Goal: Task Accomplishment & Management: Manage account settings

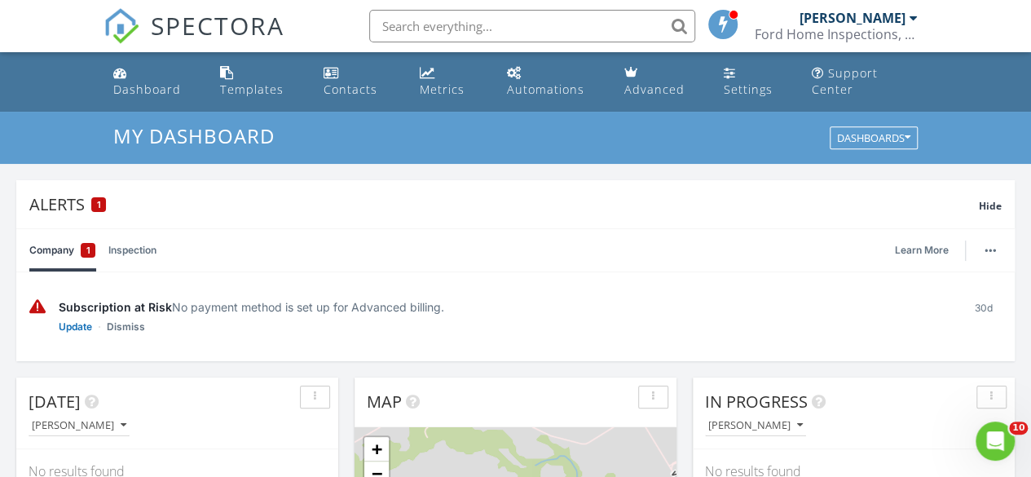
click at [910, 20] on div at bounding box center [914, 17] width 8 height 13
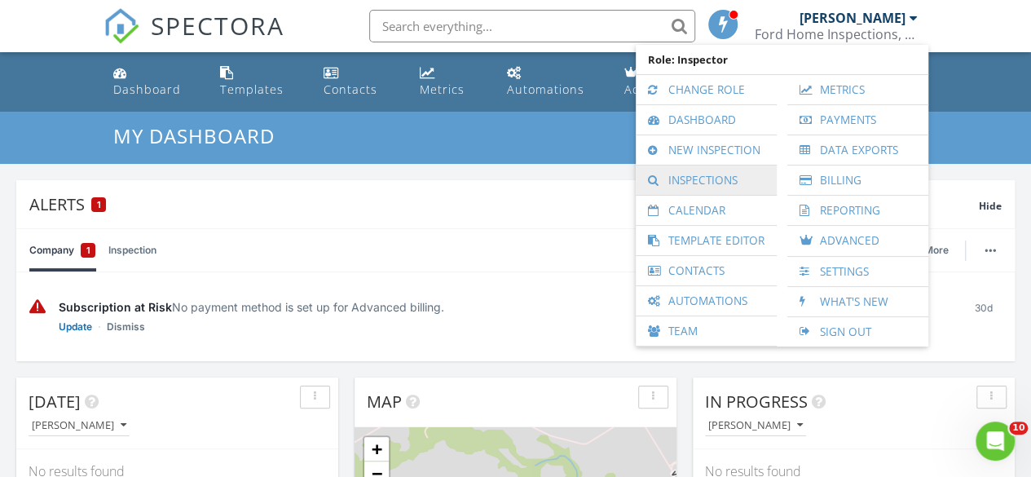
click at [691, 181] on link "Inspections" at bounding box center [706, 179] width 125 height 29
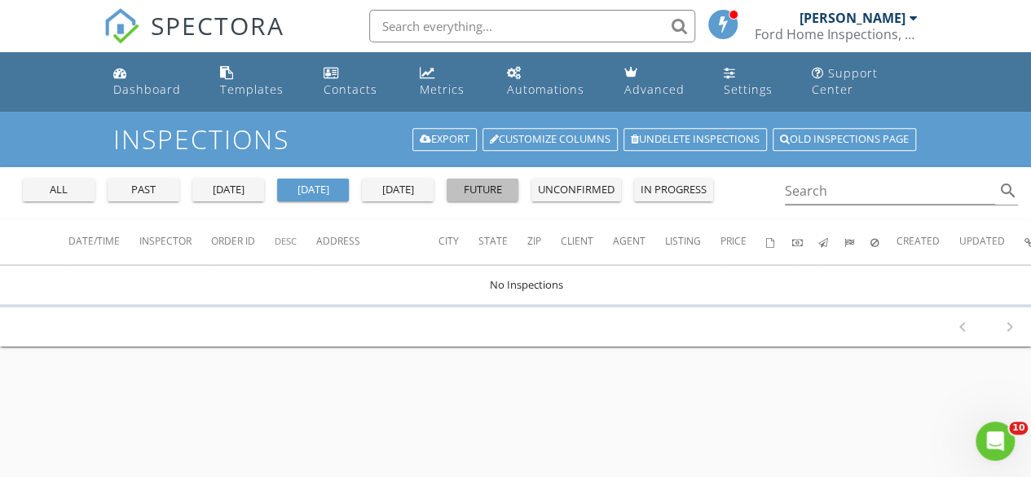
click at [465, 192] on div "future" at bounding box center [482, 190] width 59 height 16
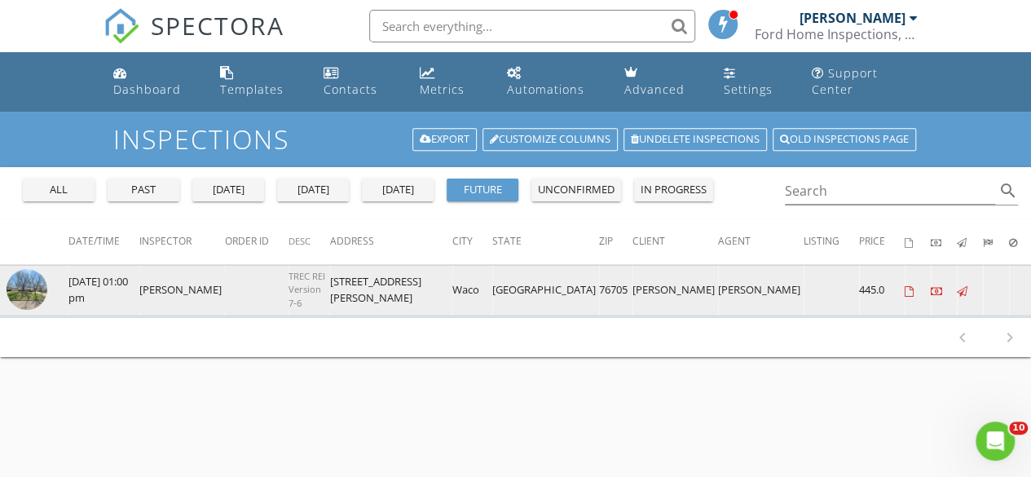
click at [18, 284] on img at bounding box center [27, 289] width 41 height 41
